Goal: Check status: Check status

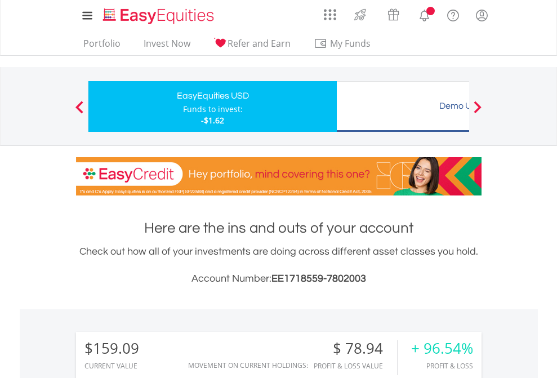
scroll to position [108, 177]
click at [183, 106] on div "Funds to invest:" at bounding box center [213, 109] width 60 height 11
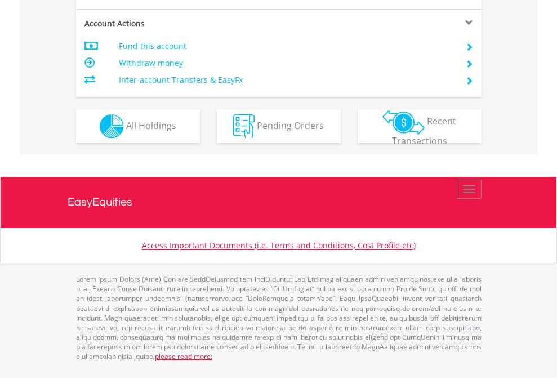
scroll to position [1056, 0]
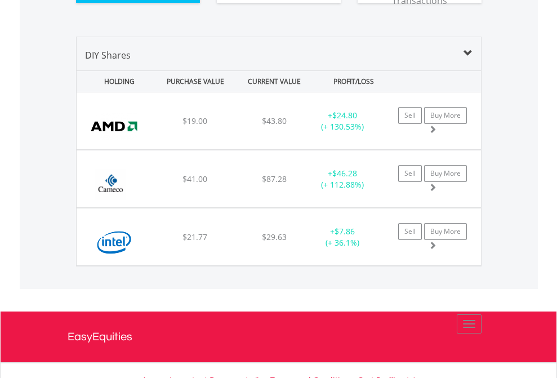
scroll to position [1252, 0]
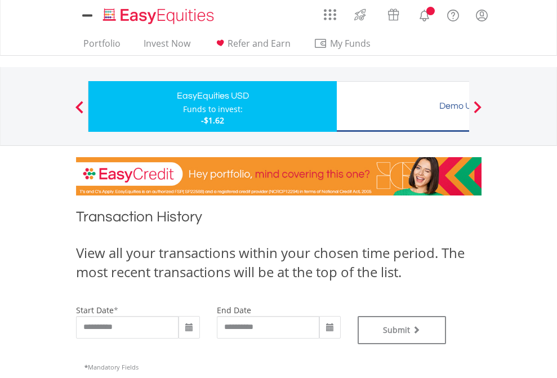
click at [183, 106] on div "Funds to invest:" at bounding box center [213, 109] width 60 height 11
type input "**********"
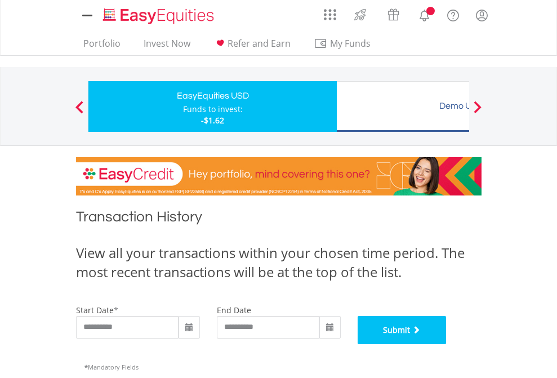
click at [446, 344] on button "Submit" at bounding box center [401, 330] width 89 height 28
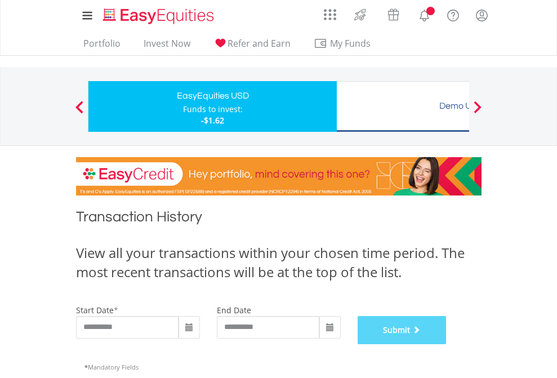
scroll to position [456, 0]
